Goal: Information Seeking & Learning: Find specific fact

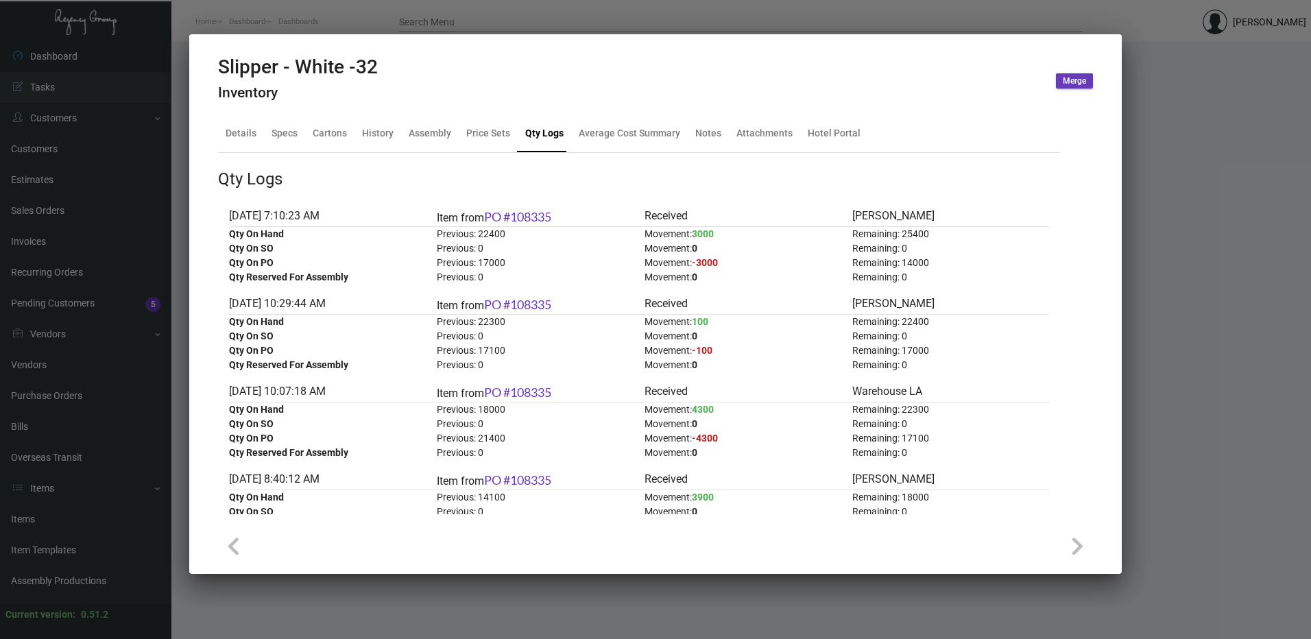
scroll to position [1073, 0]
click at [248, 139] on div "Details" at bounding box center [241, 133] width 31 height 14
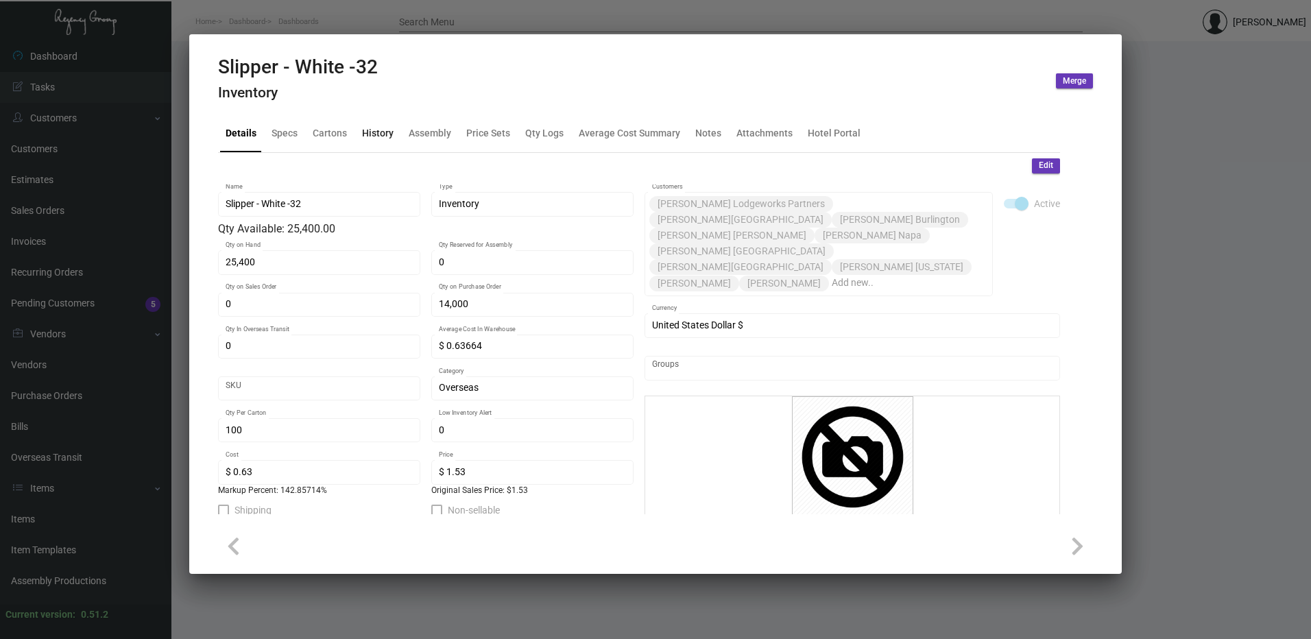
click at [381, 131] on div "History" at bounding box center [378, 133] width 32 height 14
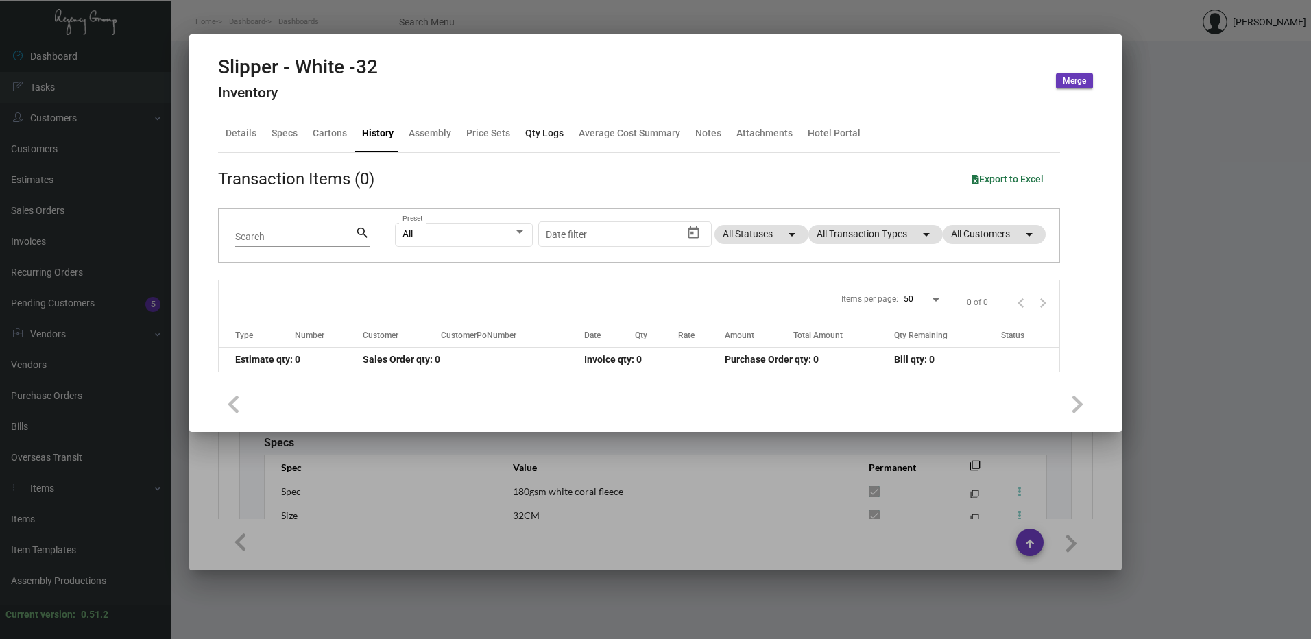
click at [520, 133] on div "Qty Logs" at bounding box center [544, 133] width 49 height 33
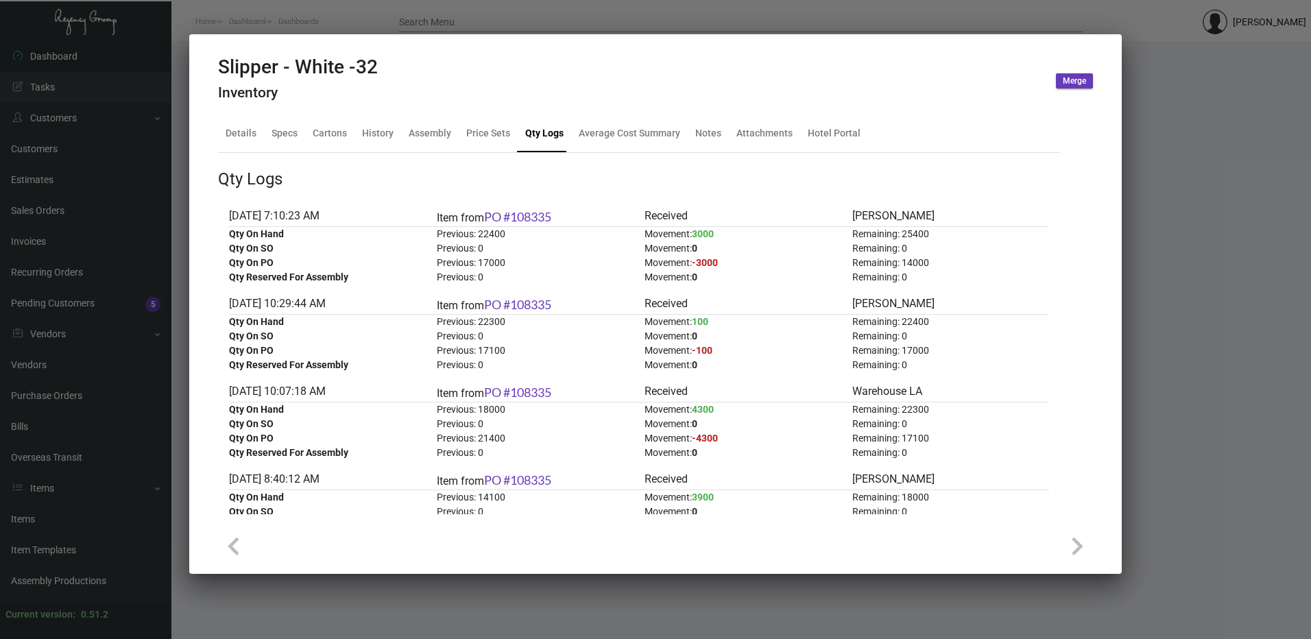
click at [411, 6] on div at bounding box center [655, 319] width 1311 height 639
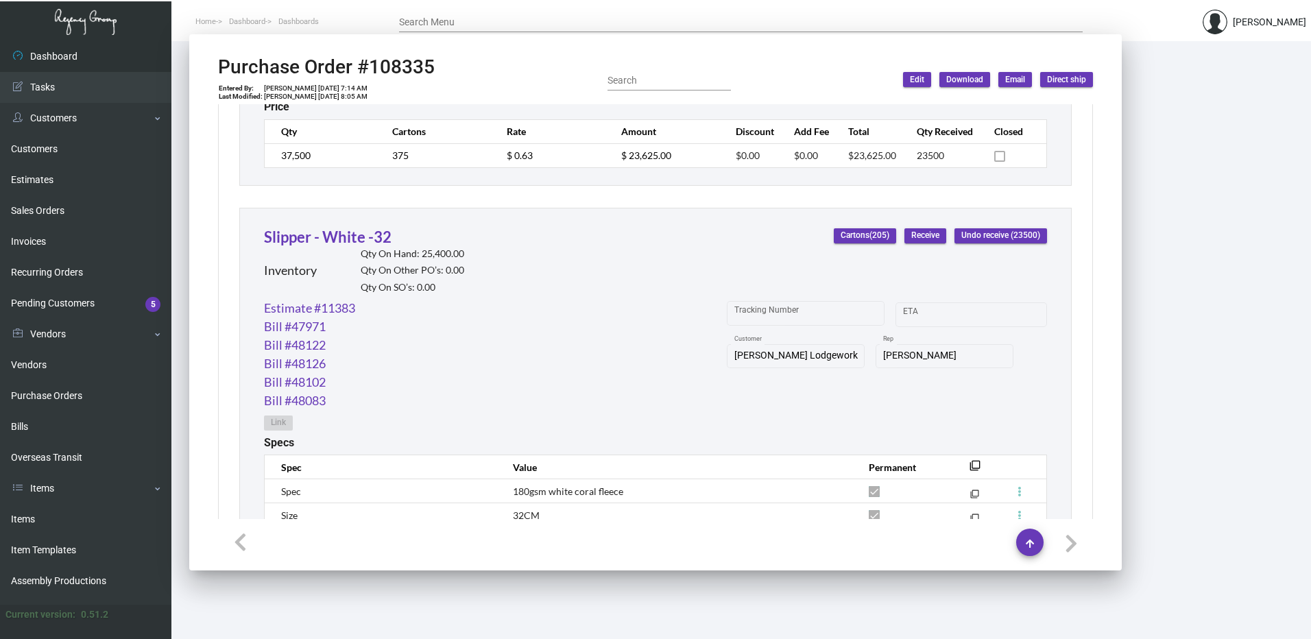
click at [411, 6] on header "Home Dashboard Dashboards Search Menu [PERSON_NAME]" at bounding box center [655, 20] width 1311 height 41
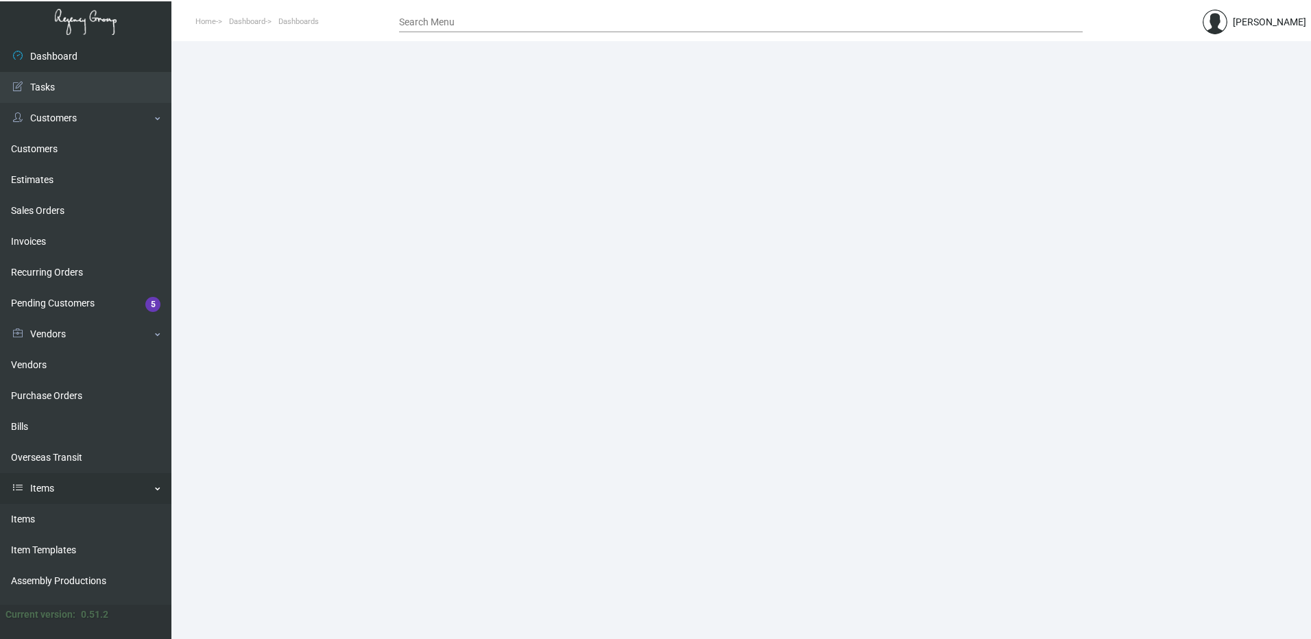
drag, startPoint x: 83, startPoint y: 523, endPoint x: 118, endPoint y: 479, distance: 56.1
click at [83, 523] on link "Items" at bounding box center [85, 519] width 171 height 31
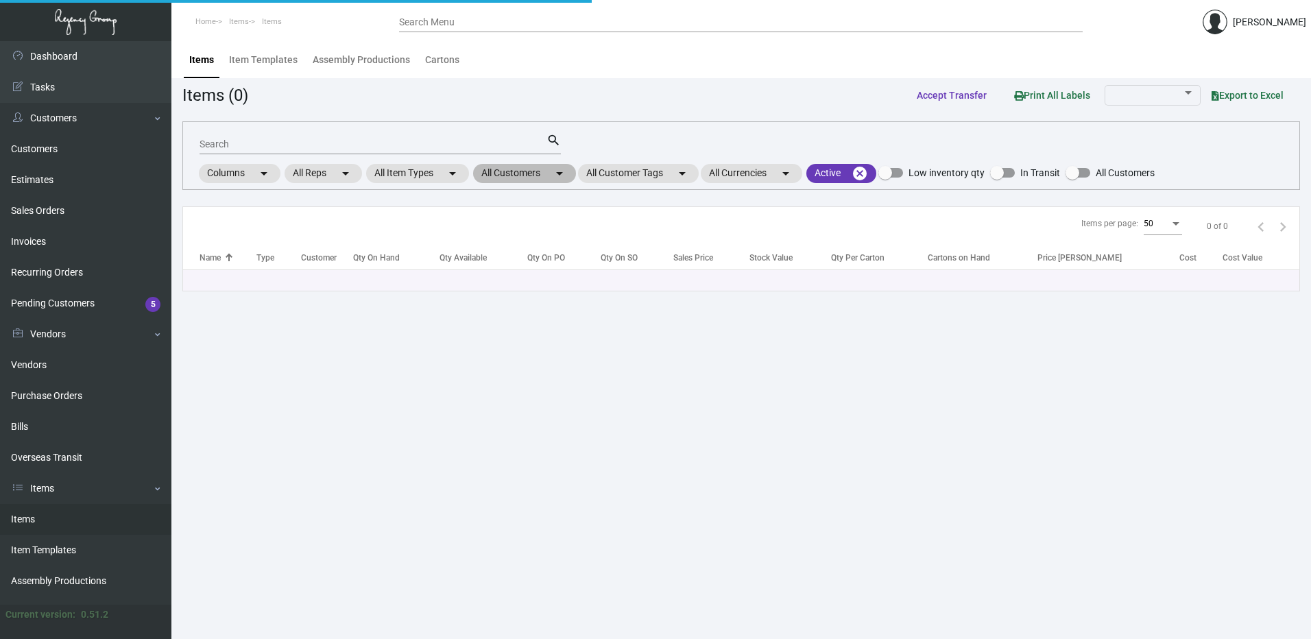
click at [549, 176] on mat-chip "All Customers arrow_drop_down" at bounding box center [524, 173] width 103 height 19
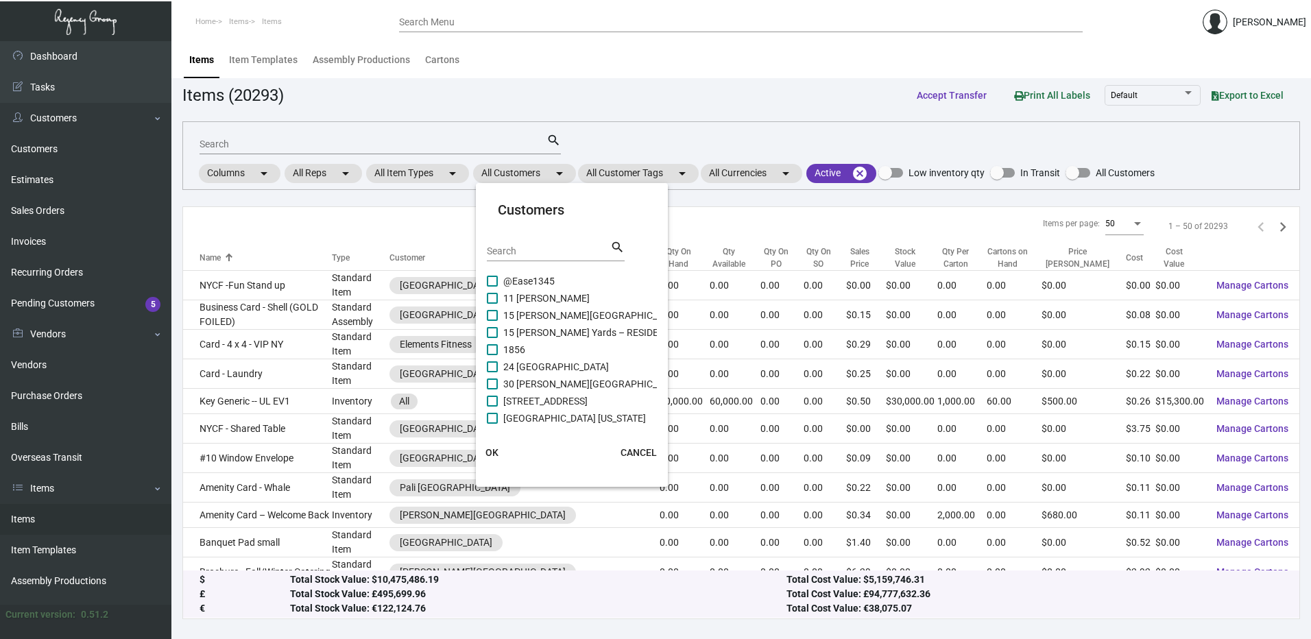
click at [623, 117] on div at bounding box center [655, 319] width 1311 height 639
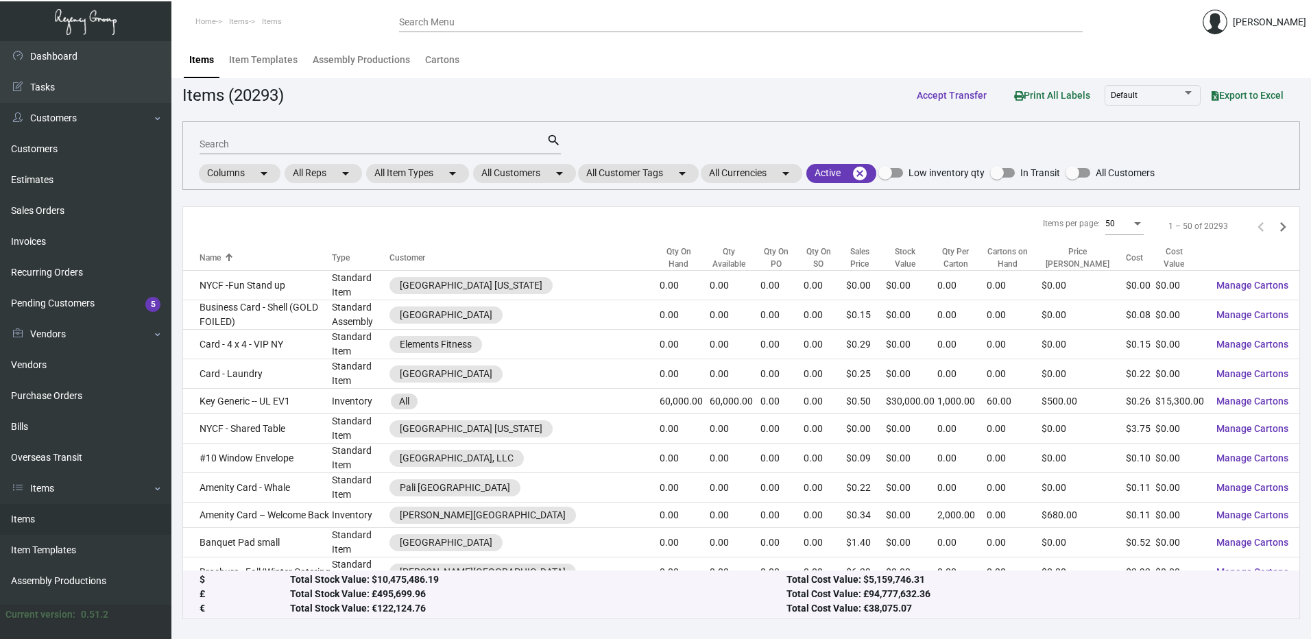
click at [568, 29] on div "Search Menu" at bounding box center [741, 21] width 684 height 21
click at [571, 25] on input "Search Menu" at bounding box center [741, 22] width 684 height 11
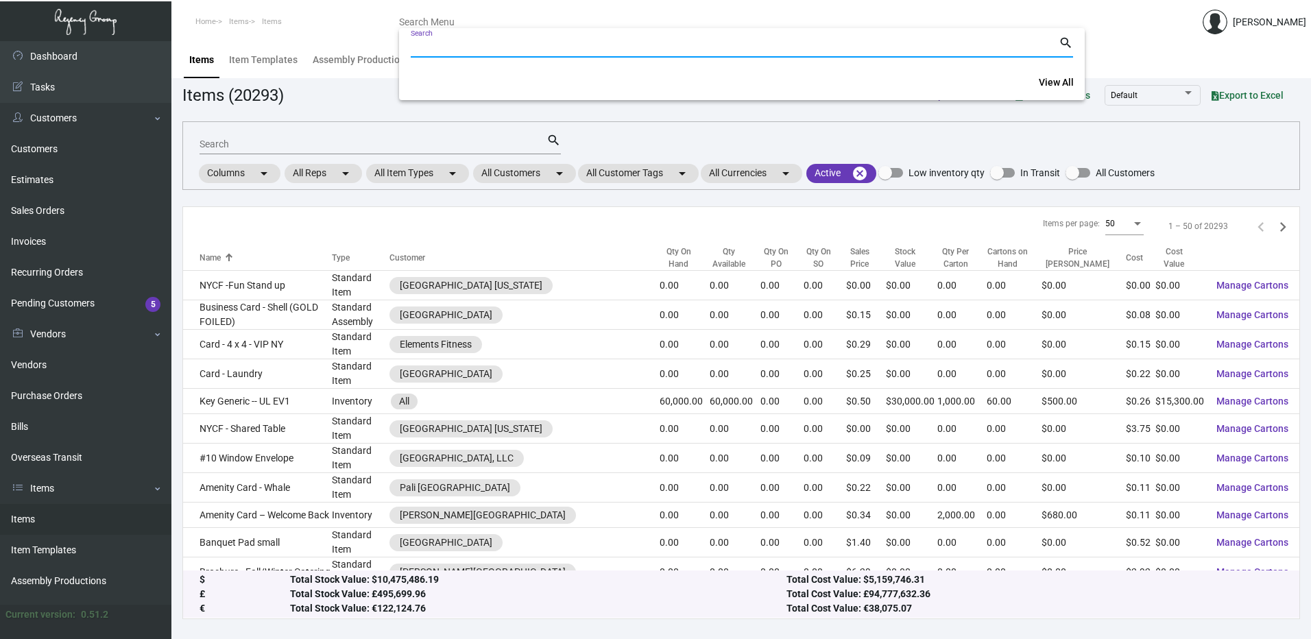
click at [571, 45] on input "Search" at bounding box center [735, 47] width 648 height 11
paste input "108335"
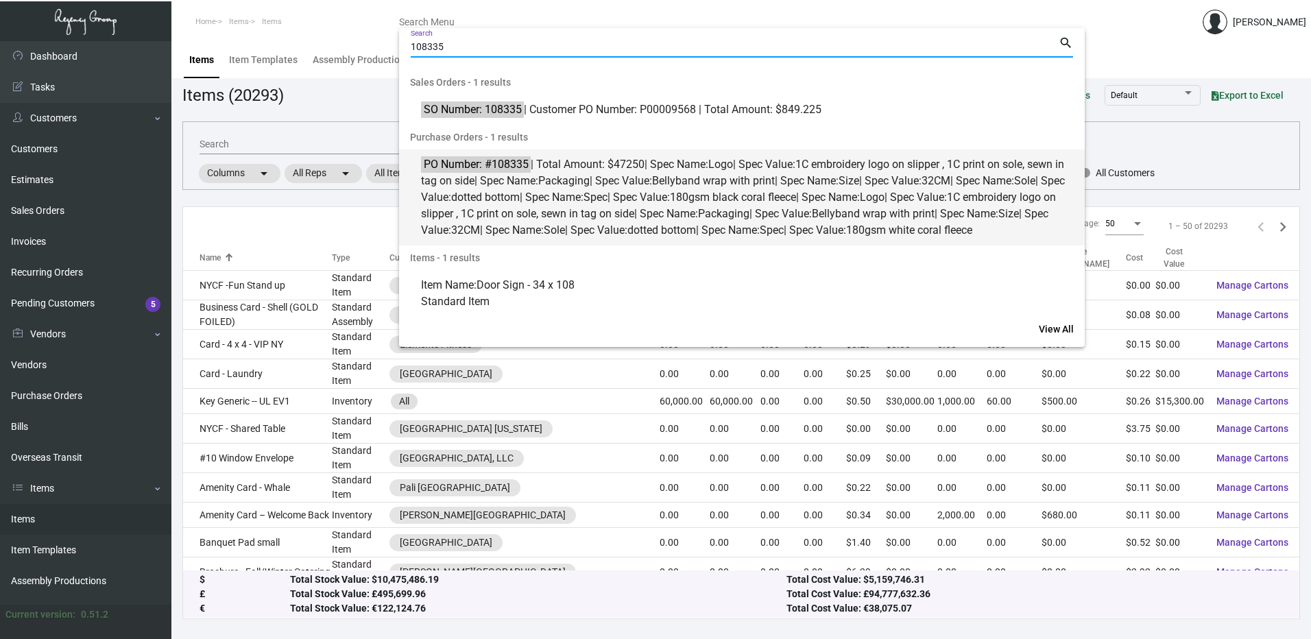
type input "108335"
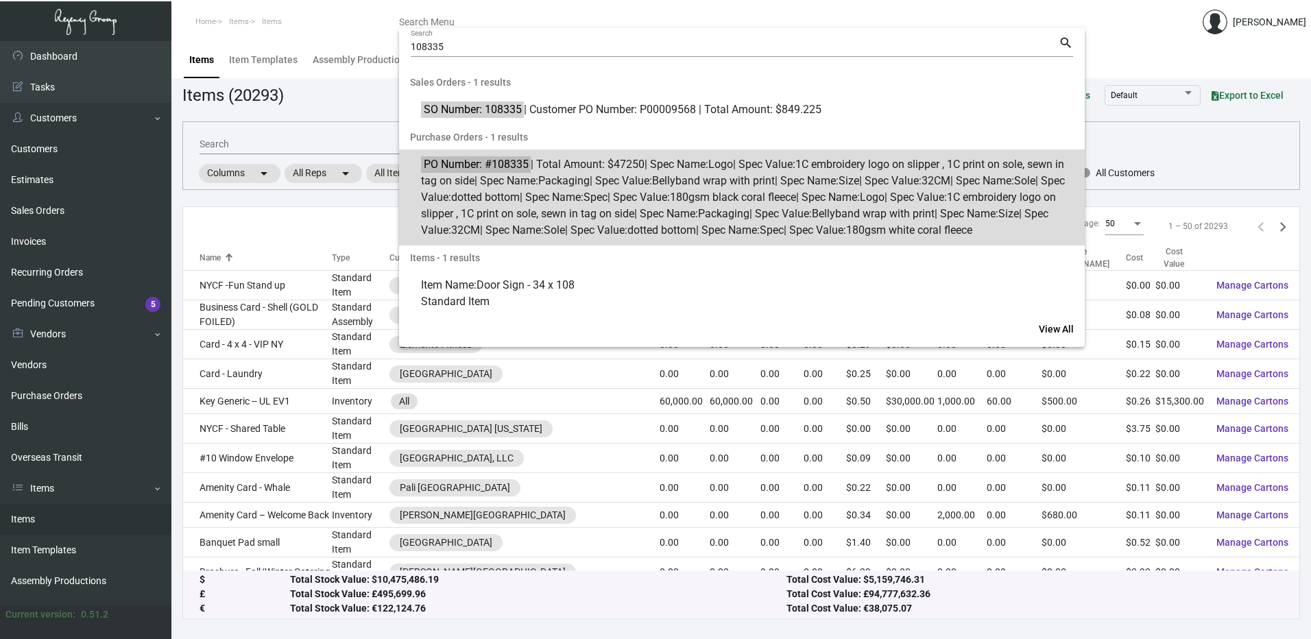
click at [520, 201] on span "dotted bottom" at bounding box center [485, 197] width 69 height 13
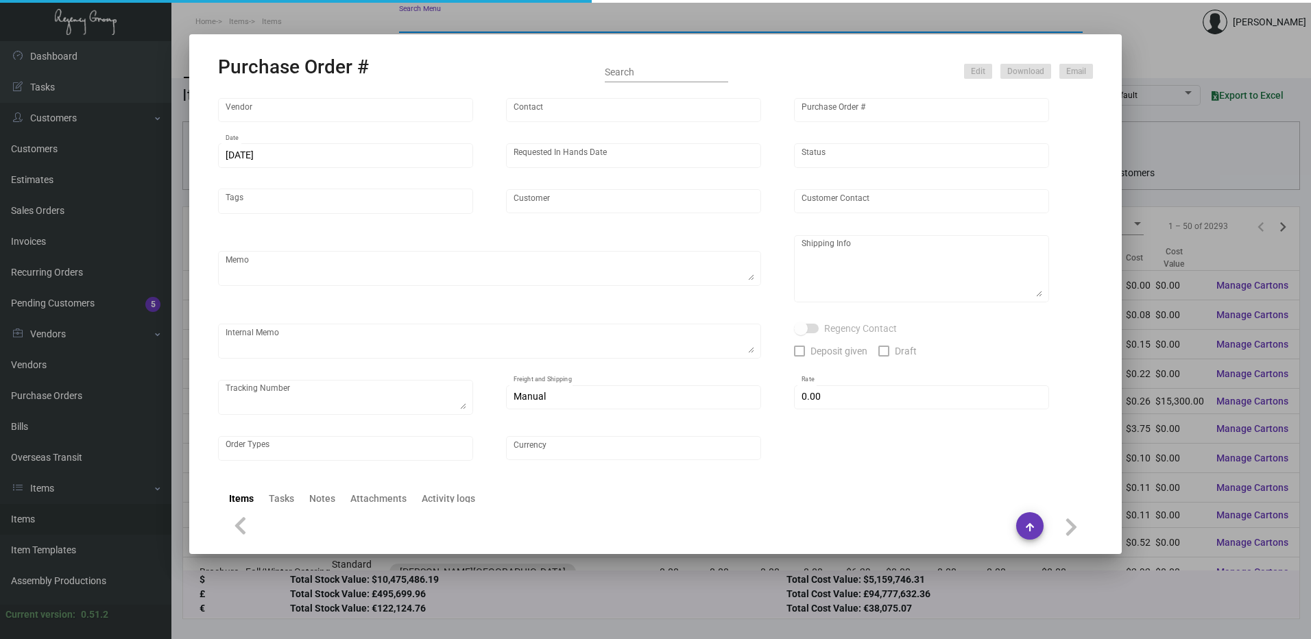
type input "Hangzhou [PERSON_NAME] Leisure Product Co. LTD"
type input "[PERSON_NAME]"
type input "108335"
type input "[DATE]"
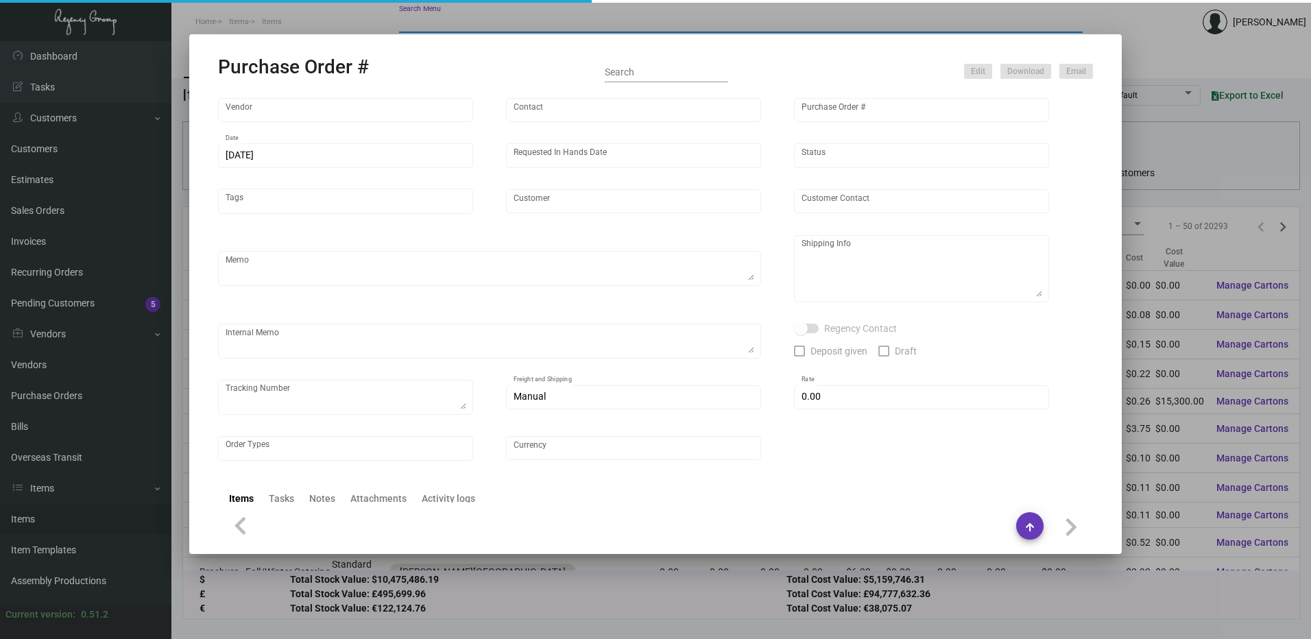
type input "[PERSON_NAME] Lodgeworks Partners"
type textarea "10K per color for the first batch, rest pending shipping instruction"
type textarea "Regency Group NJ - [PERSON_NAME] [STREET_ADDRESS]"
checkbox input "true"
type input "$ 0.00"
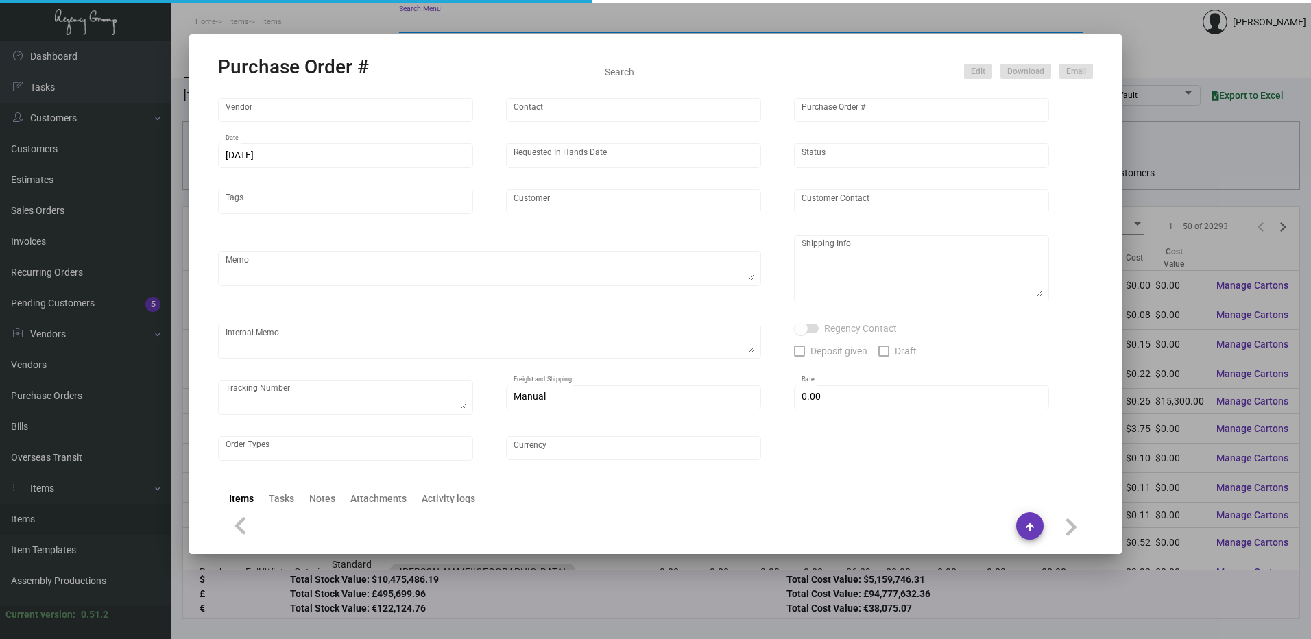
type input "United States Dollar $"
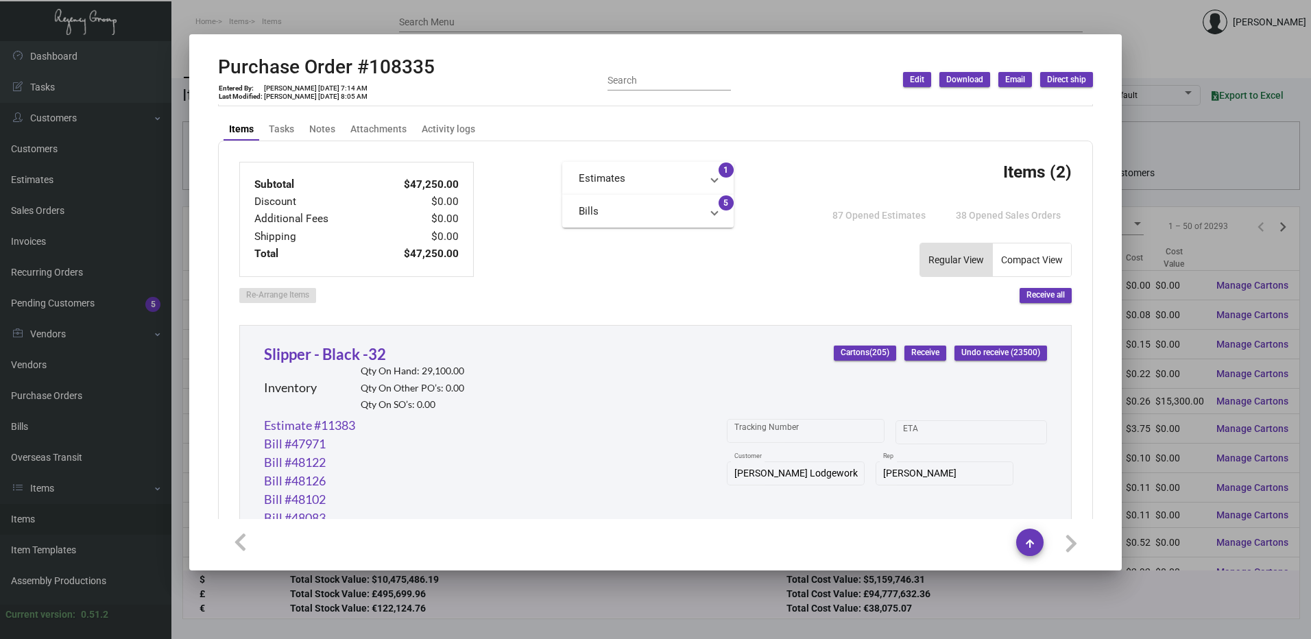
scroll to position [549, 0]
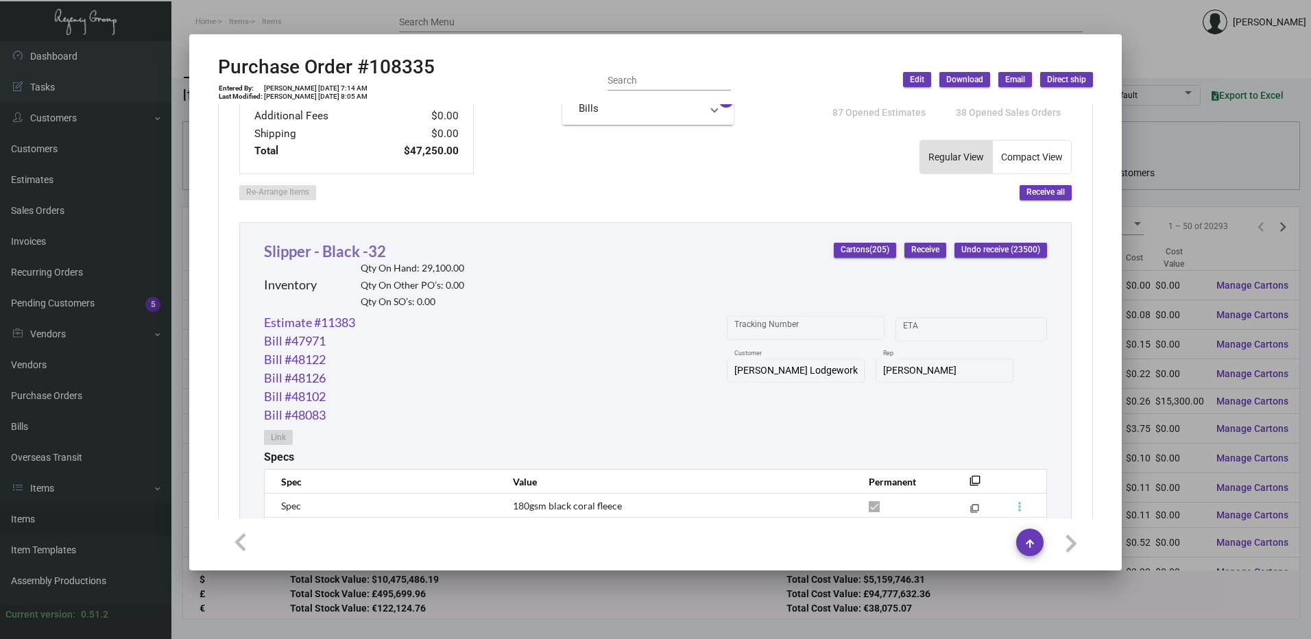
click at [357, 253] on link "Slipper - Black -32" at bounding box center [325, 251] width 122 height 19
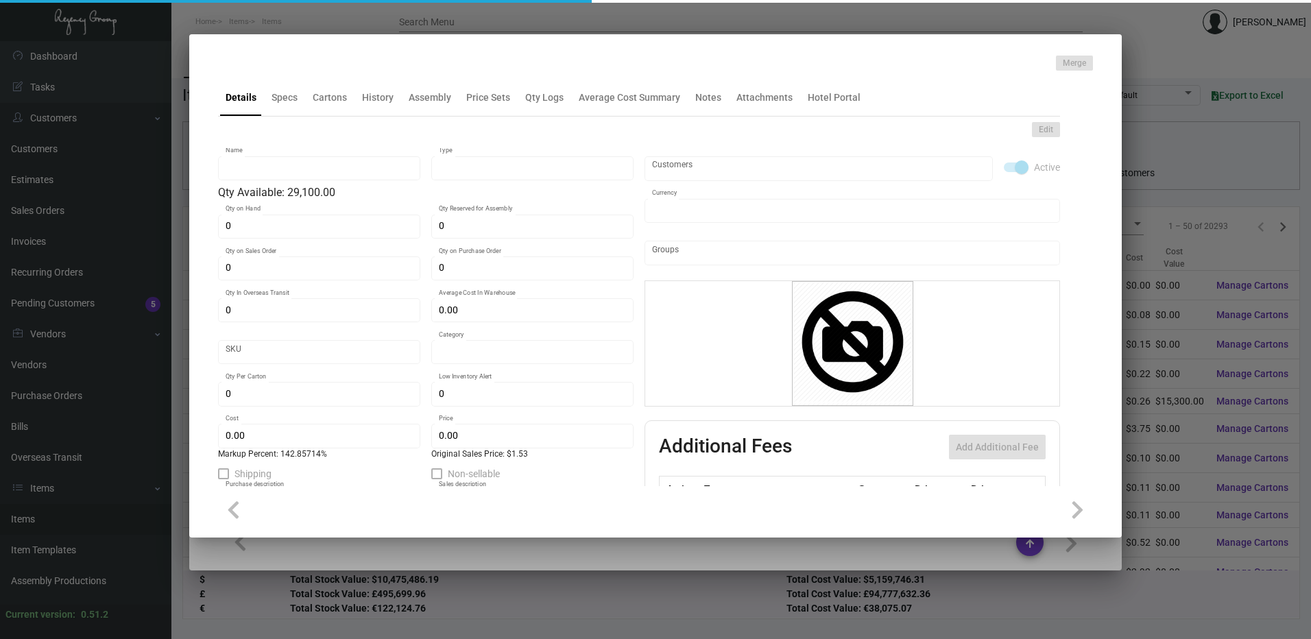
type input "Slipper - Black -32"
type input "Inventory"
type input "29,100"
type input "14,000"
type input "$ 0.63664"
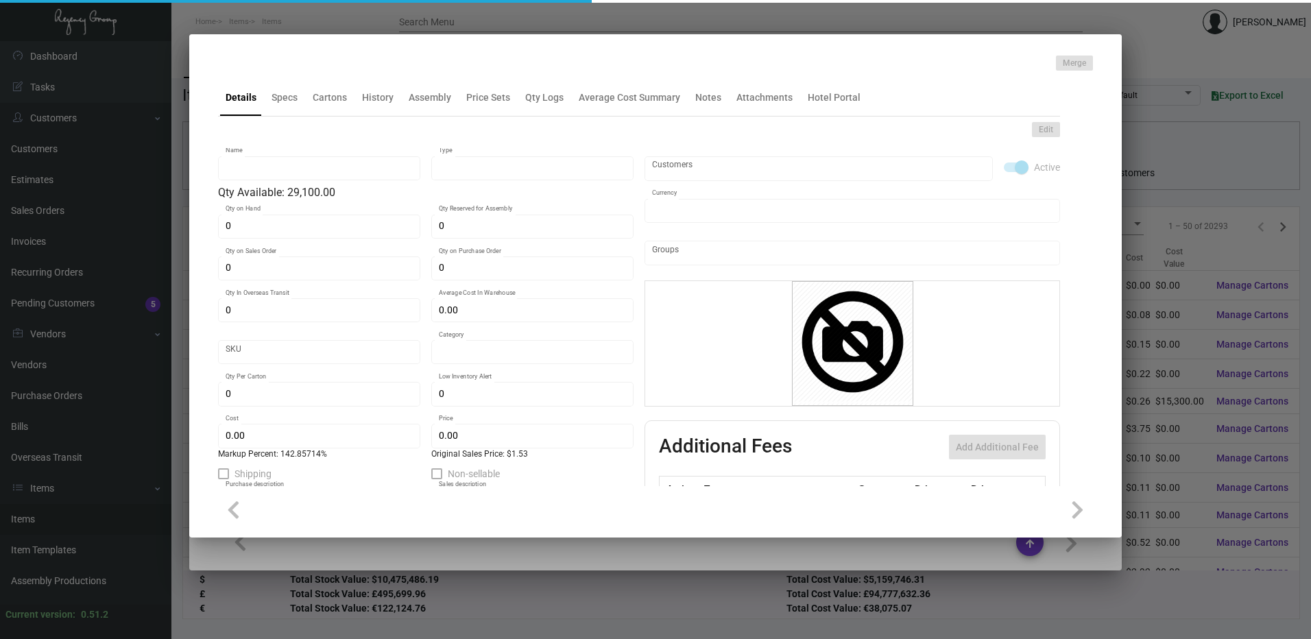
type input "Overseas"
type input "100"
type input "$ 0.63"
type input "$ 1.53"
type textarea "HR Slipper: Size #10 slipper, 1 size to fit all, black color cushion material ,…"
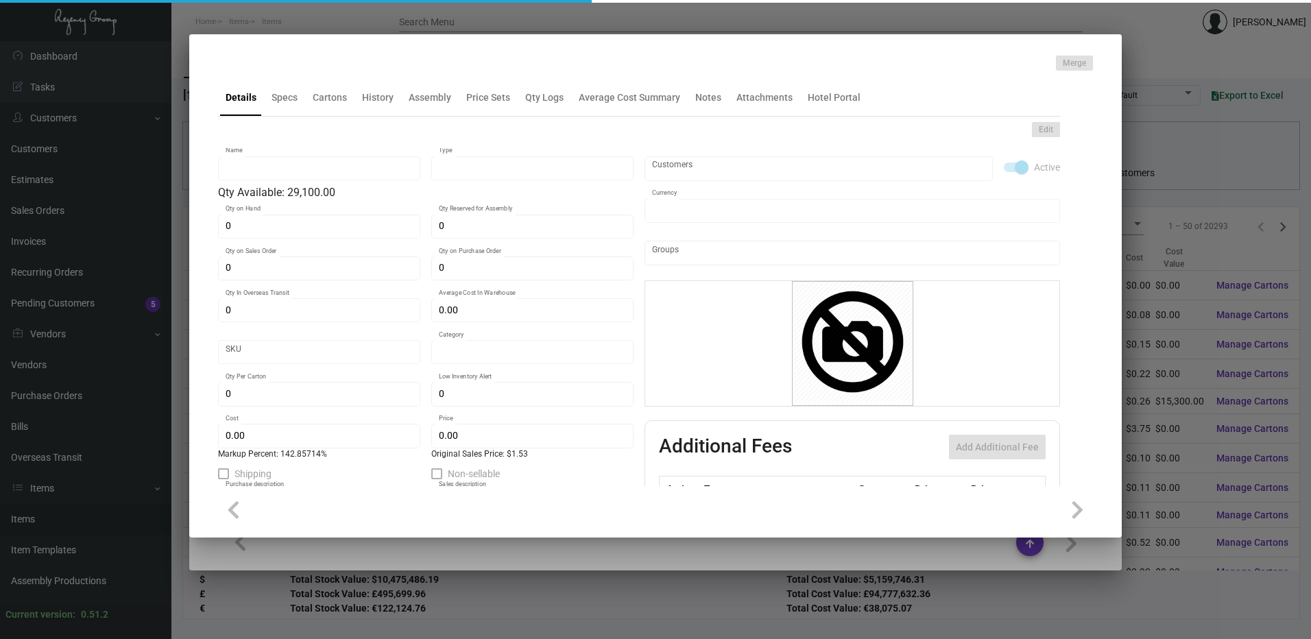
type textarea "HR Slipper: Size #10 slipper, 1 size to fit all, black color cushion material ,…"
checkbox input "true"
type input "United States Dollar $"
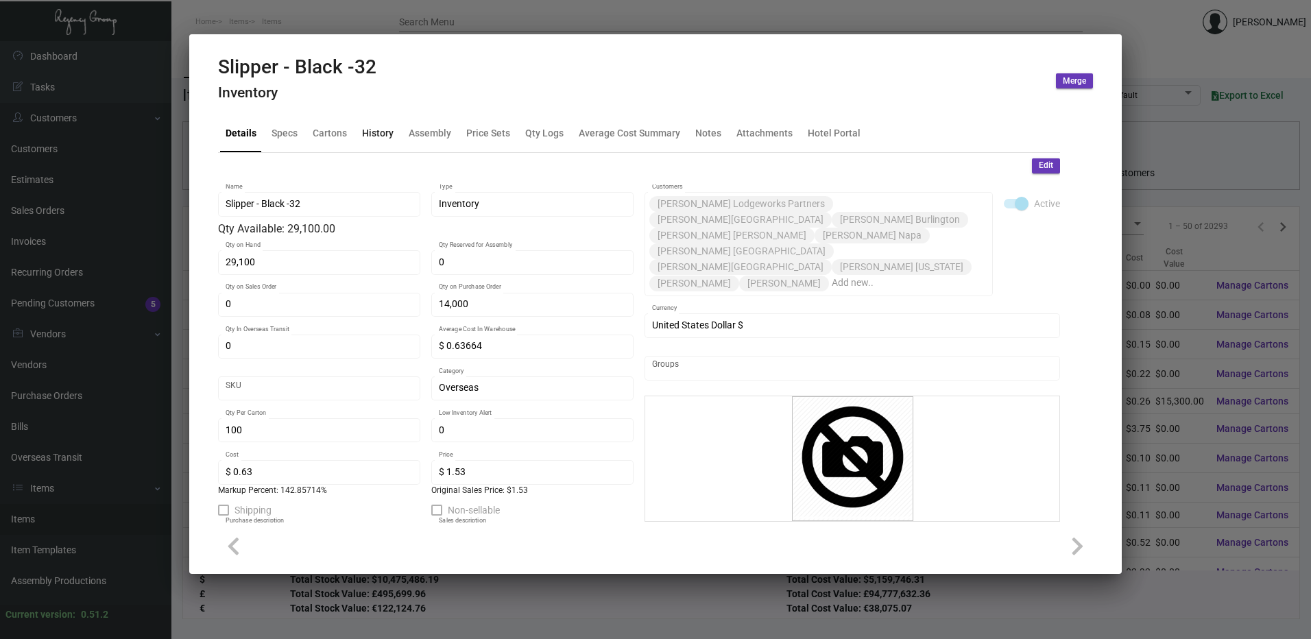
click at [370, 132] on div "History" at bounding box center [378, 133] width 32 height 14
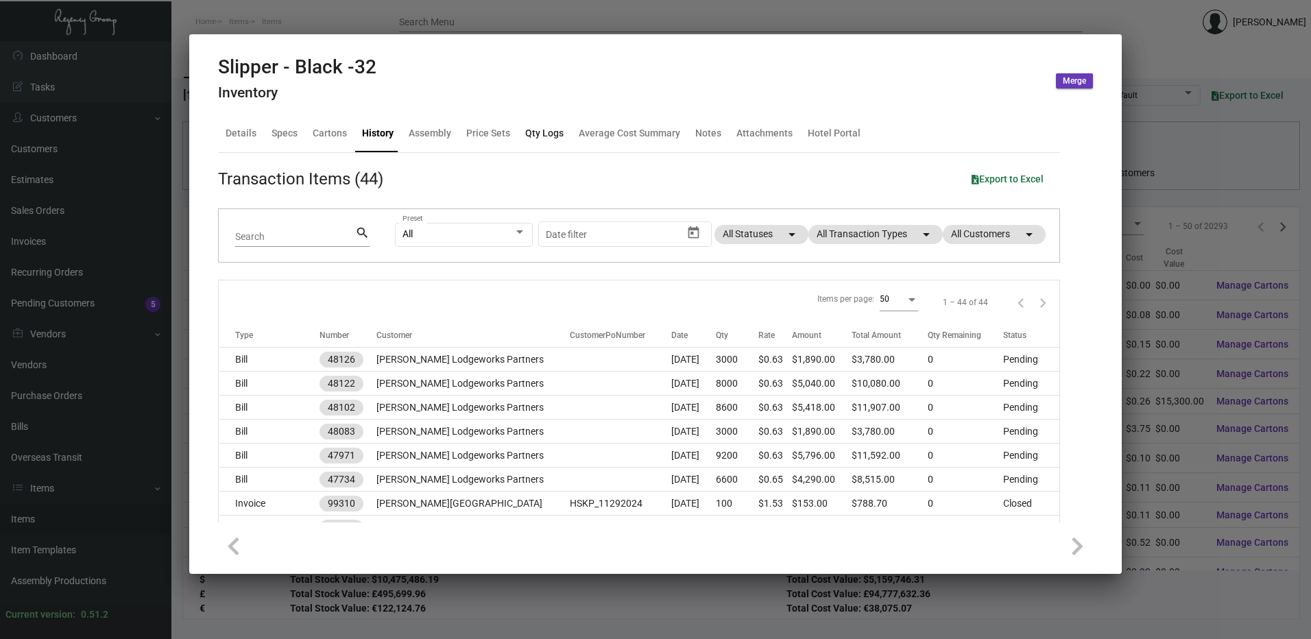
click at [542, 139] on div "Qty Logs" at bounding box center [544, 133] width 38 height 14
